Goal: Task Accomplishment & Management: Manage account settings

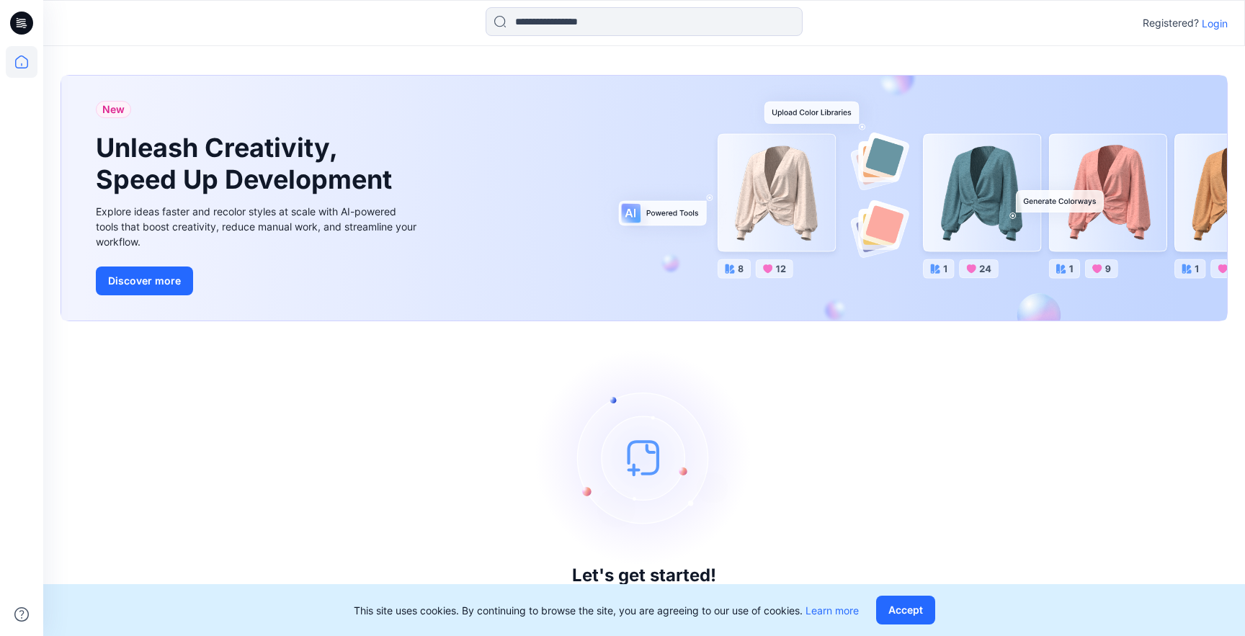
click at [1219, 32] on div "Registered? Login" at bounding box center [643, 23] width 1201 height 32
click at [1217, 18] on p "Login" at bounding box center [1215, 23] width 26 height 15
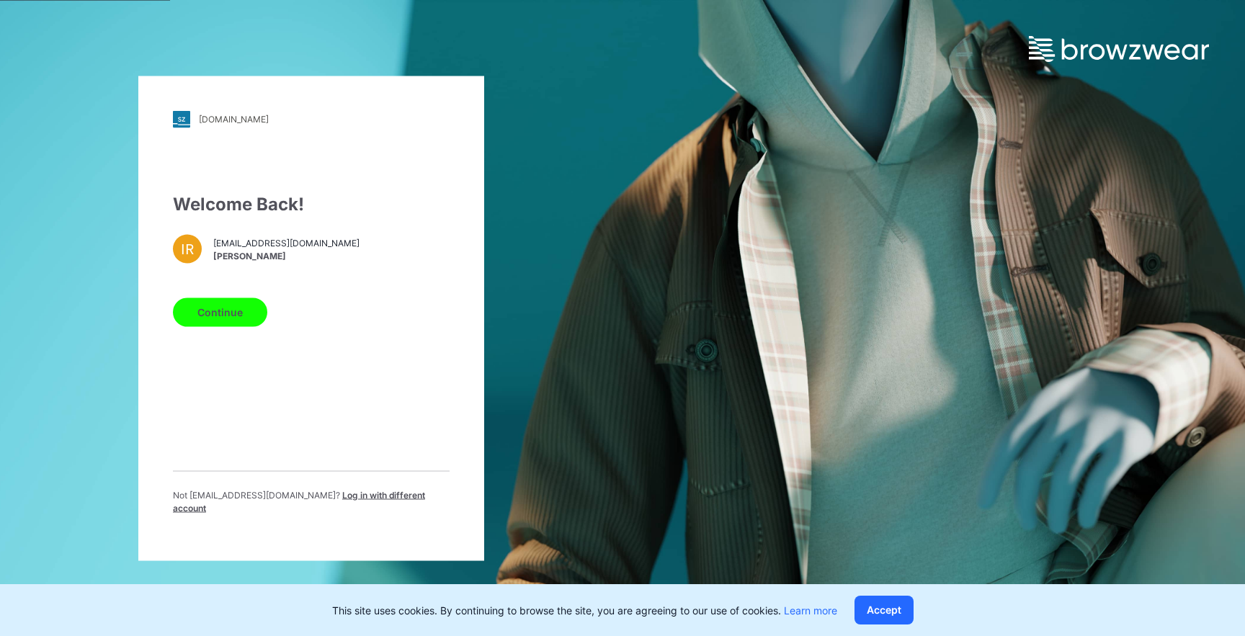
click at [239, 321] on button "Continue" at bounding box center [220, 312] width 94 height 29
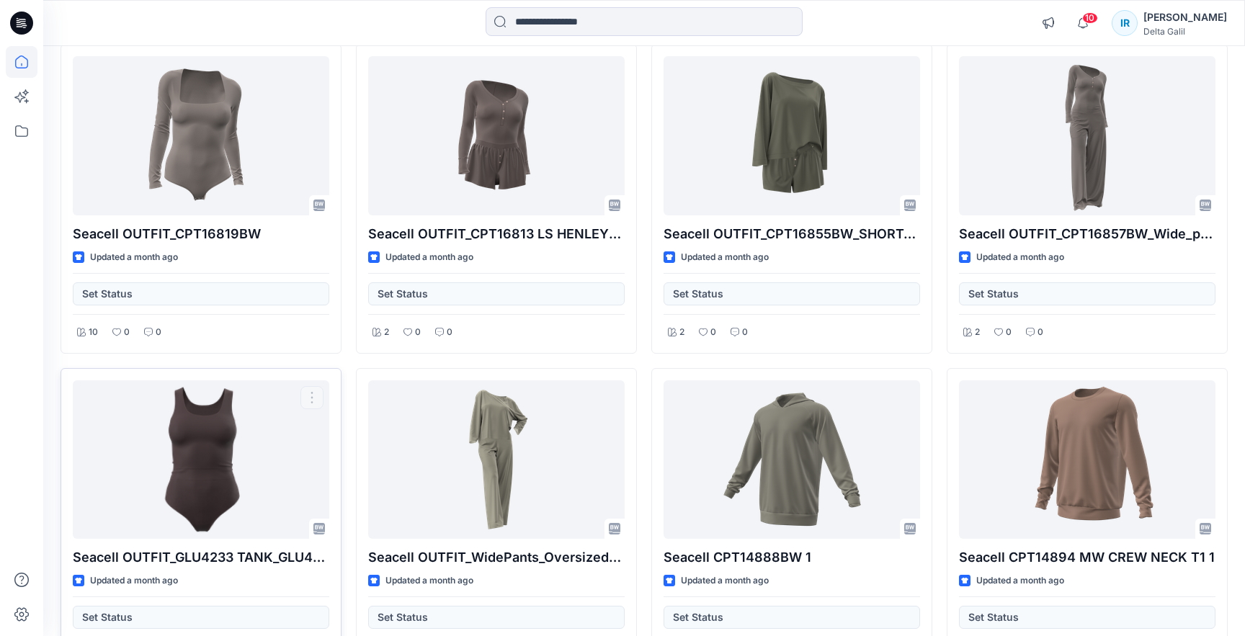
scroll to position [3396, 0]
